Goal: Transaction & Acquisition: Subscribe to service/newsletter

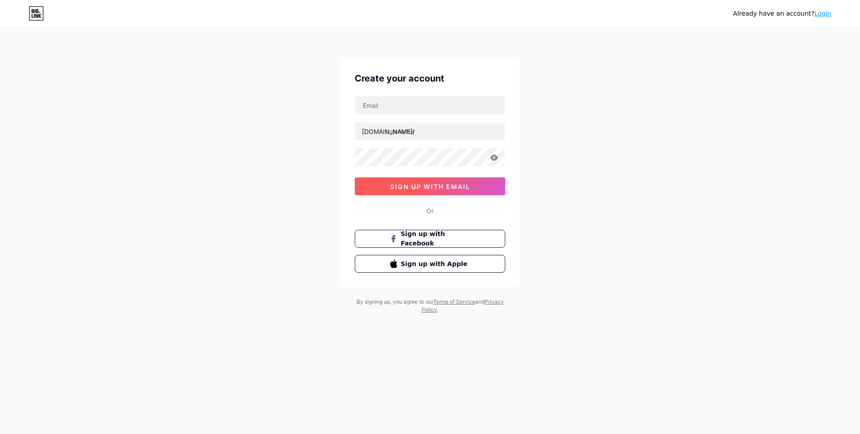
click at [410, 188] on span "sign up with email" at bounding box center [430, 187] width 80 height 8
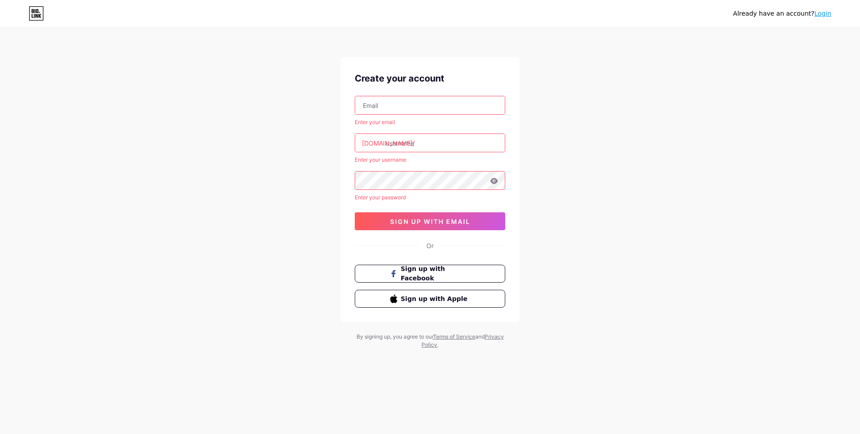
click at [398, 99] on input "text" at bounding box center [430, 105] width 150 height 18
click at [419, 140] on input "text" at bounding box center [430, 143] width 150 height 18
click at [601, 86] on div "Already have an account? Login Create your account [EMAIL_ADDRESS][DOMAIN_NAME]…" at bounding box center [430, 188] width 860 height 377
click at [463, 104] on input "[EMAIL_ADDRESS][DOMAIN_NAME]" at bounding box center [430, 105] width 150 height 18
click at [411, 105] on input "[EMAIL_ADDRESS][DOMAIN_NAME]" at bounding box center [430, 105] width 150 height 18
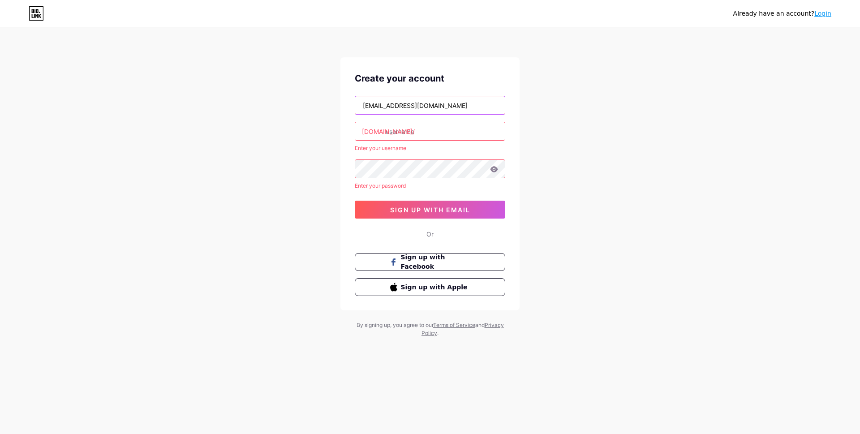
type input "[EMAIL_ADDRESS][DOMAIN_NAME]"
click at [411, 133] on input "text" at bounding box center [430, 131] width 150 height 18
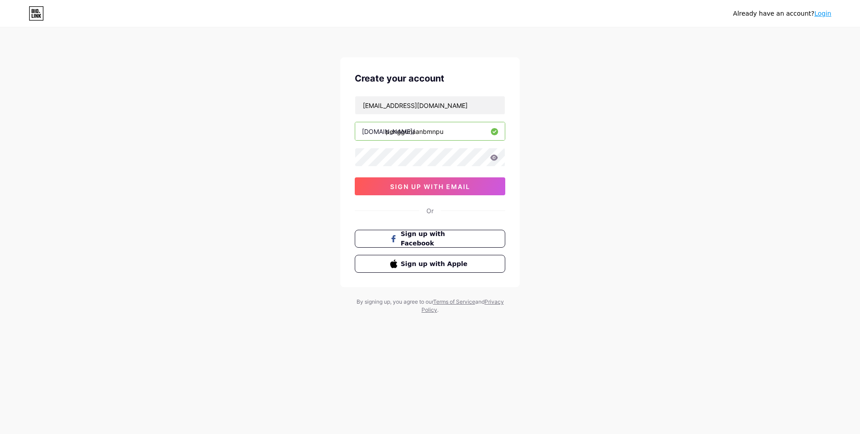
type input "penggunaanbmnpu"
click at [409, 183] on span "sign up with email" at bounding box center [430, 187] width 80 height 8
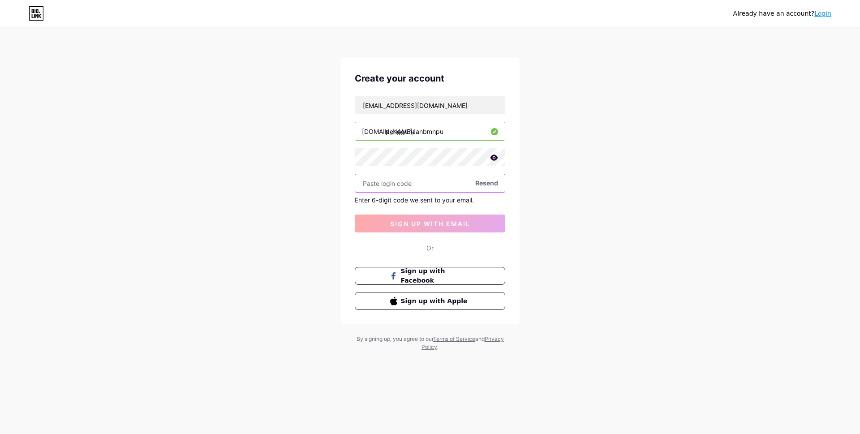
click at [431, 183] on input "text" at bounding box center [430, 183] width 150 height 18
paste input "291315"
type input "291315"
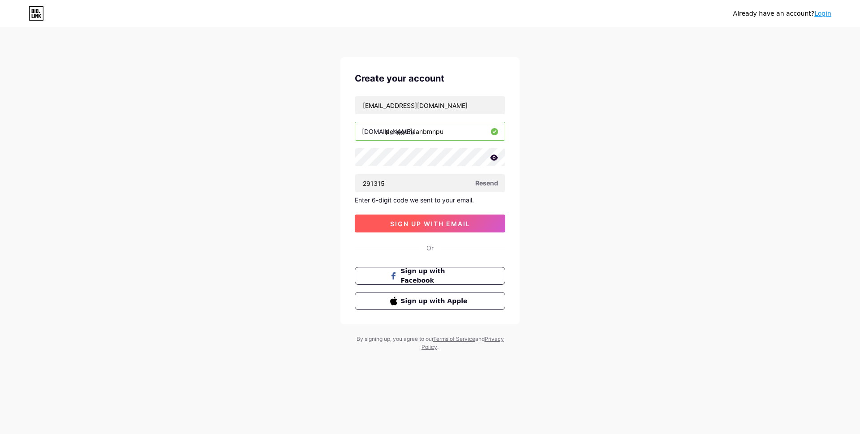
click at [429, 221] on span "sign up with email" at bounding box center [430, 224] width 80 height 8
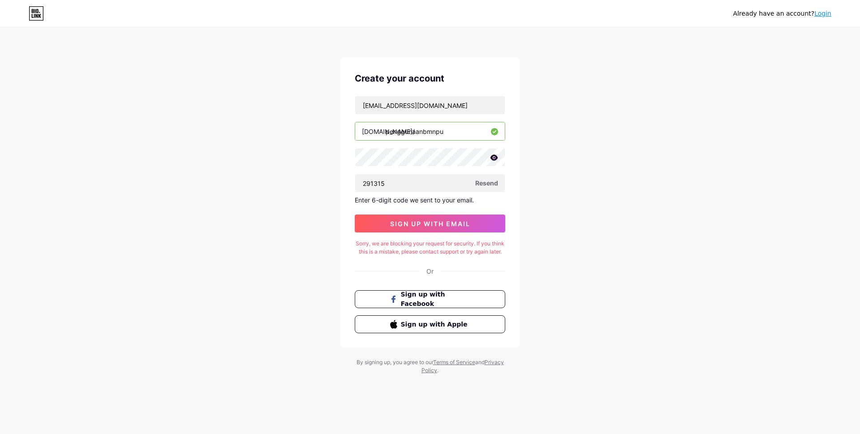
click at [422, 253] on div "Sorry, we are blocking your request for security. If you think this is a mistak…" at bounding box center [430, 248] width 150 height 16
click at [430, 256] on div "Sorry, we are blocking your request for security. If you think this is a mistak…" at bounding box center [430, 248] width 150 height 16
click at [432, 216] on button "sign up with email" at bounding box center [430, 223] width 150 height 18
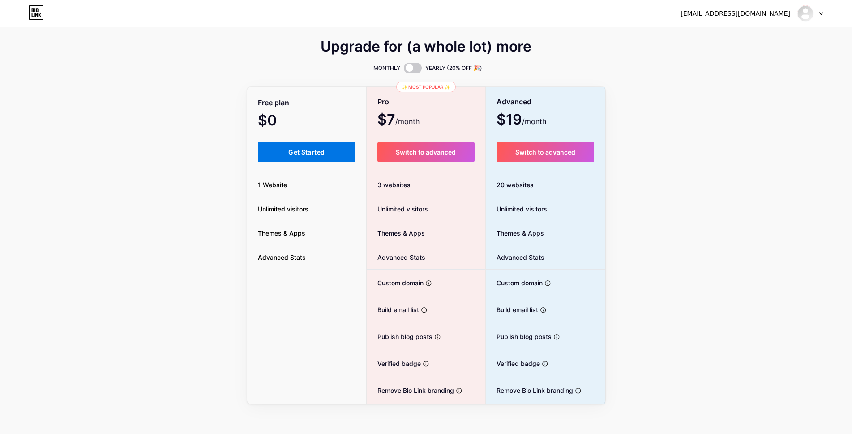
click at [318, 154] on span "Get Started" at bounding box center [306, 152] width 36 height 8
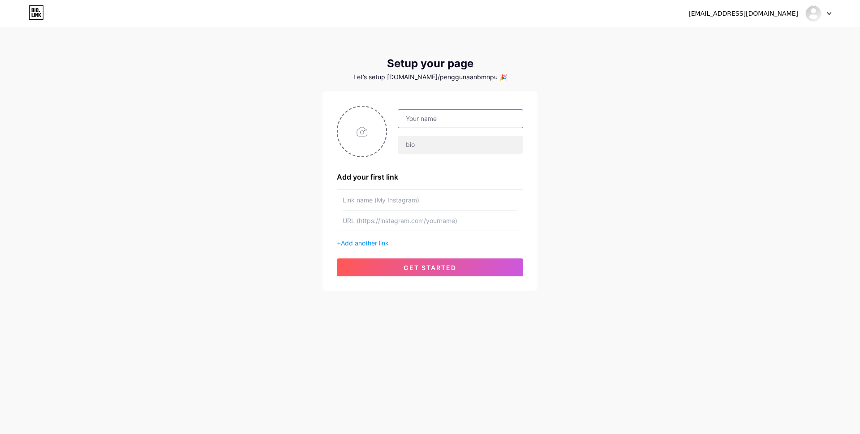
click at [466, 118] on input "text" at bounding box center [460, 119] width 124 height 18
type input "[EMAIL_ADDRESS][DOMAIN_NAME]"
drag, startPoint x: 508, startPoint y: 115, endPoint x: 345, endPoint y: 136, distance: 164.3
click at [345, 136] on div "[EMAIL_ADDRESS][DOMAIN_NAME]" at bounding box center [430, 131] width 186 height 51
type input "penggunaanBMNPU"
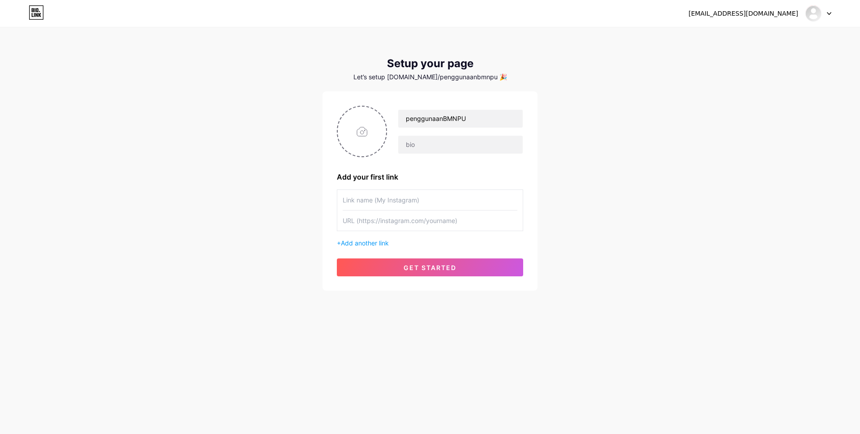
click at [283, 206] on div "[EMAIL_ADDRESS][DOMAIN_NAME] Dashboard Logout Setup your page Let’s setup [DOMA…" at bounding box center [430, 159] width 860 height 319
click at [436, 265] on span "get started" at bounding box center [429, 268] width 53 height 8
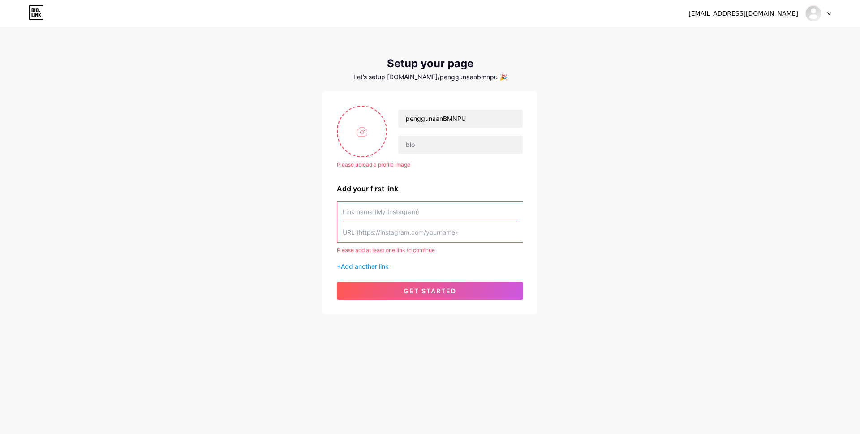
click at [410, 216] on input "text" at bounding box center [430, 211] width 175 height 20
click at [414, 236] on input "text" at bounding box center [430, 232] width 175 height 20
click at [553, 236] on div "[EMAIL_ADDRESS][DOMAIN_NAME] Dashboard Logout Setup your page Let’s setup [DOMA…" at bounding box center [430, 171] width 860 height 343
click at [409, 253] on div "Please add at least one link to continue" at bounding box center [430, 250] width 186 height 8
click at [375, 265] on span "Add another link" at bounding box center [365, 266] width 48 height 8
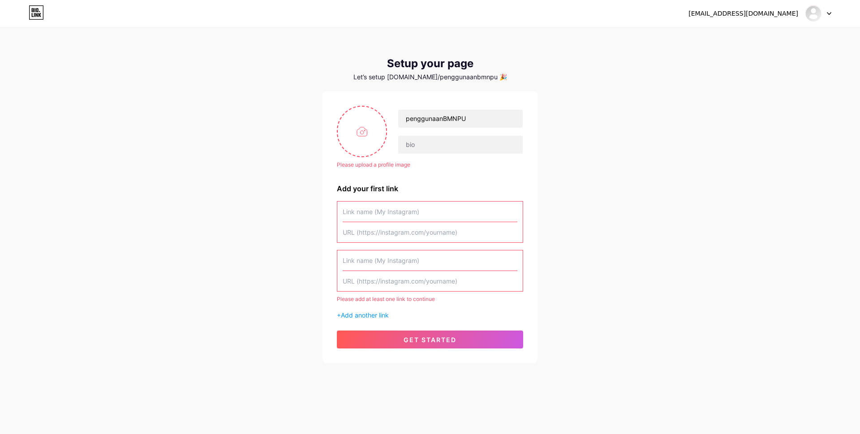
click at [402, 208] on input "text" at bounding box center [430, 211] width 175 height 20
click at [358, 133] on input "file" at bounding box center [362, 132] width 48 height 50
click at [507, 39] on div "[EMAIL_ADDRESS][DOMAIN_NAME] Dashboard Logout Setup your page Let’s setup [DOMA…" at bounding box center [430, 195] width 860 height 391
